Goal: Purchase product/service

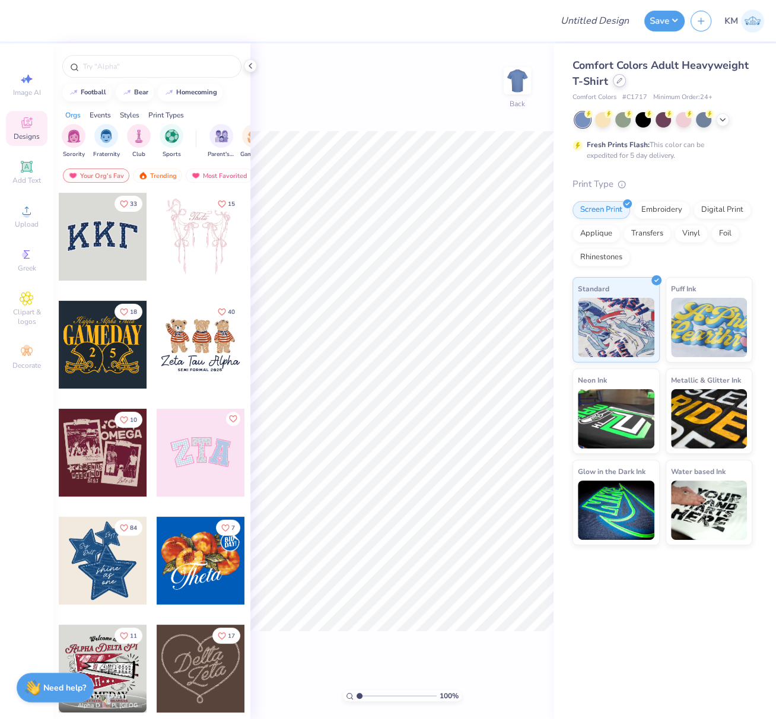
click at [620, 84] on div at bounding box center [619, 80] width 13 height 13
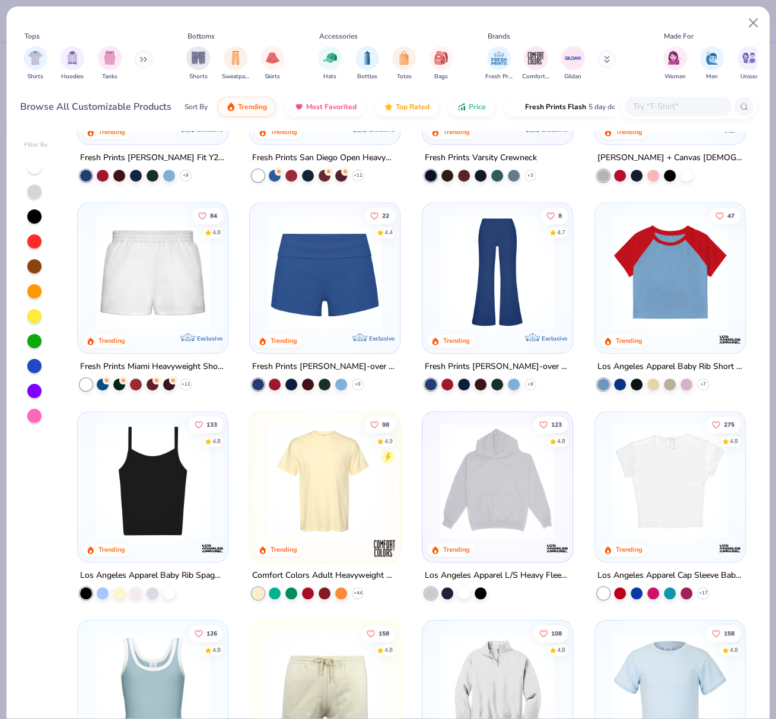
scroll to position [1070, 0]
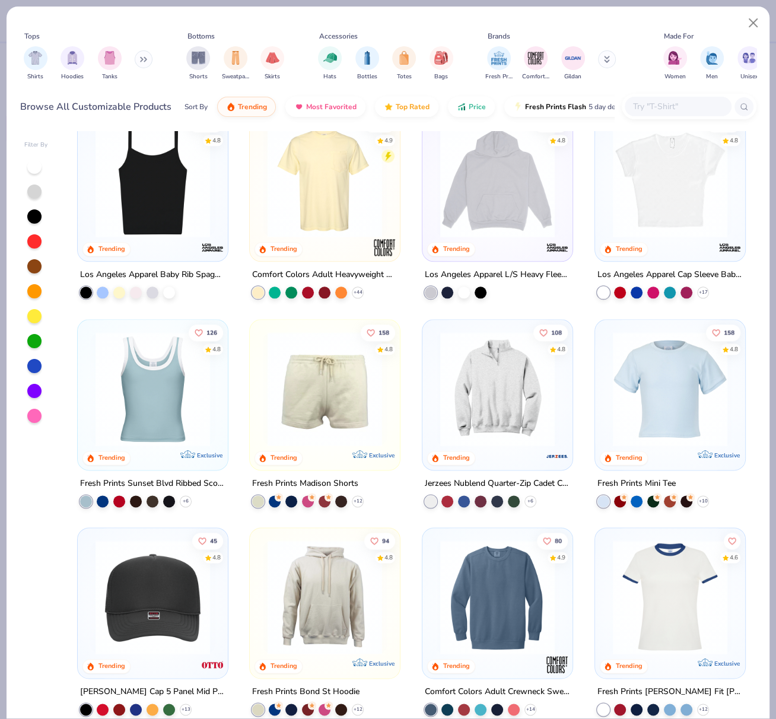
click at [674, 195] on img at bounding box center [670, 180] width 126 height 114
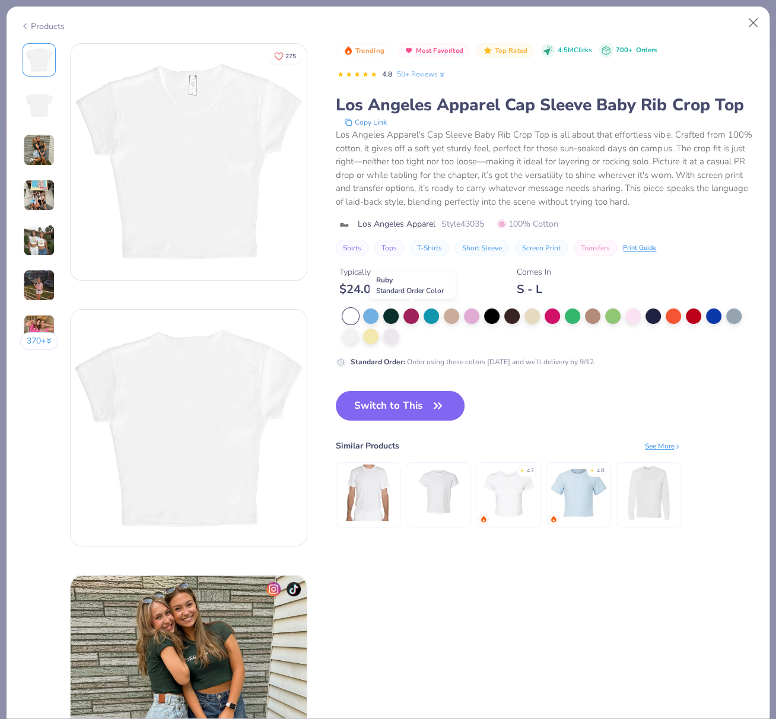
drag, startPoint x: 410, startPoint y: 312, endPoint x: 419, endPoint y: 324, distance: 15.3
click at [410, 313] on div at bounding box center [410, 315] width 15 height 15
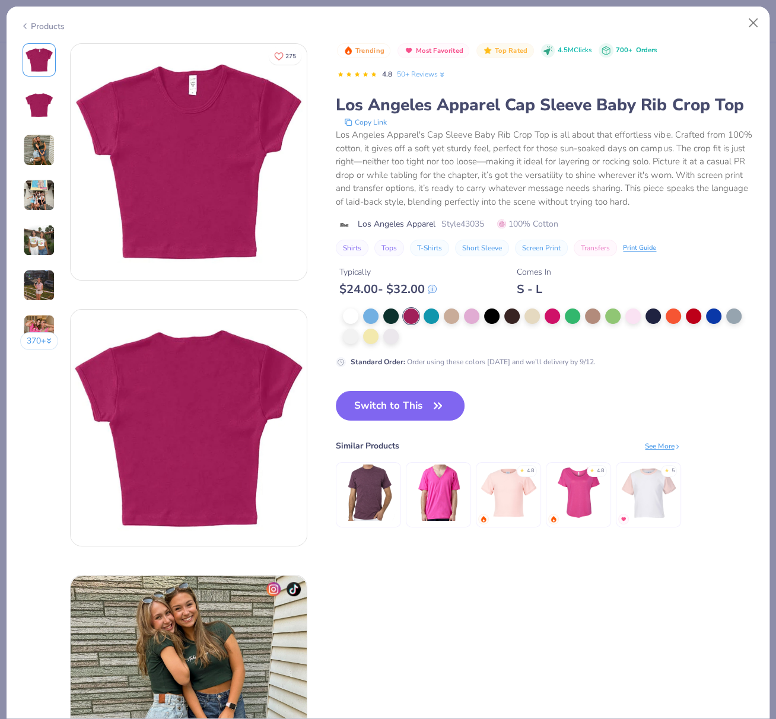
drag, startPoint x: 381, startPoint y: 404, endPoint x: 390, endPoint y: 0, distance: 404.6
click at [381, 404] on button "Switch to This" at bounding box center [400, 406] width 129 height 30
